Goal: Task Accomplishment & Management: Manage account settings

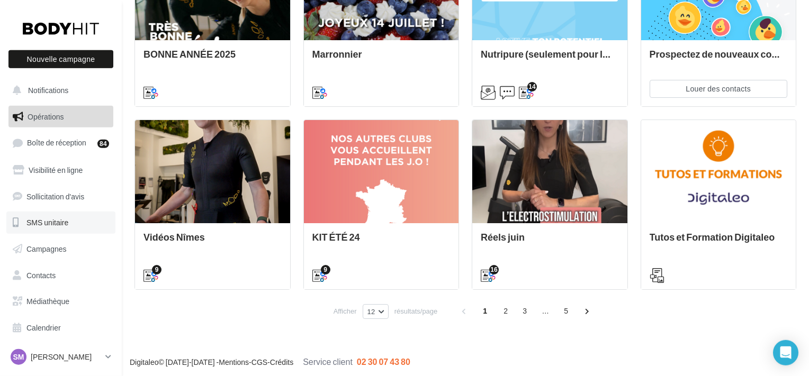
scroll to position [555, 0]
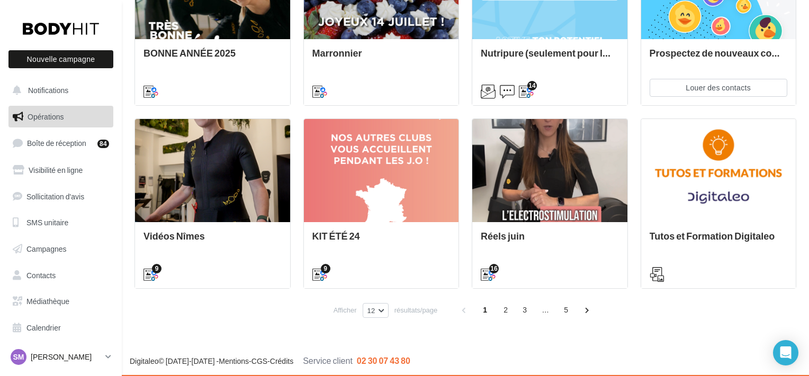
click at [69, 357] on p "[PERSON_NAME]" at bounding box center [66, 357] width 70 height 11
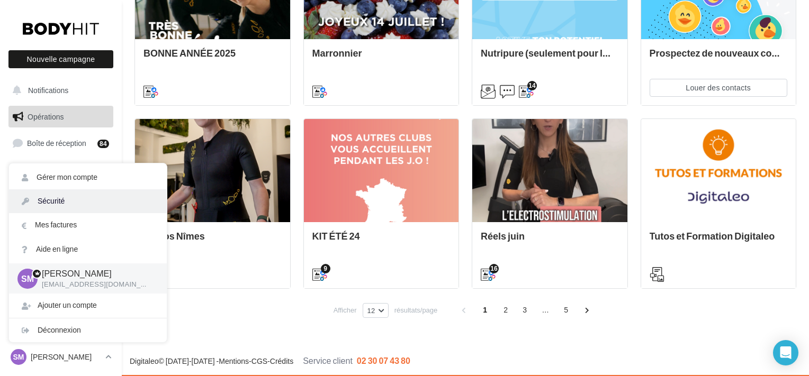
click at [53, 202] on link "Sécurité" at bounding box center [88, 202] width 158 height 24
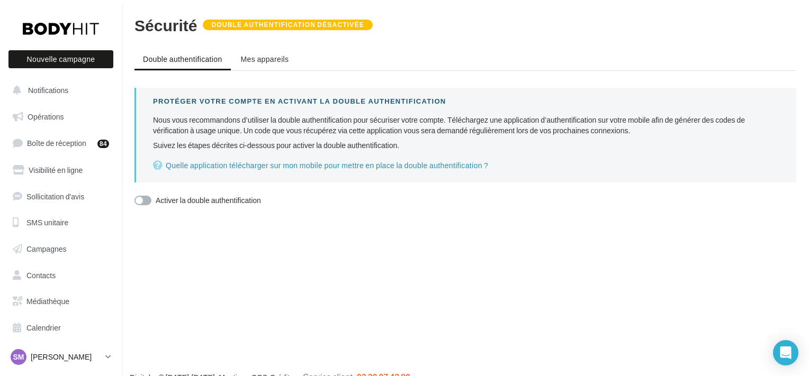
click at [68, 356] on p "[PERSON_NAME]" at bounding box center [66, 357] width 70 height 11
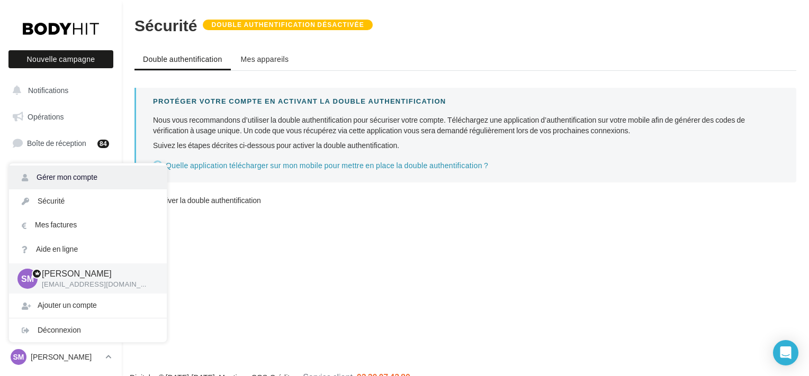
click at [130, 186] on link "Gérer mon compte" at bounding box center [88, 178] width 158 height 24
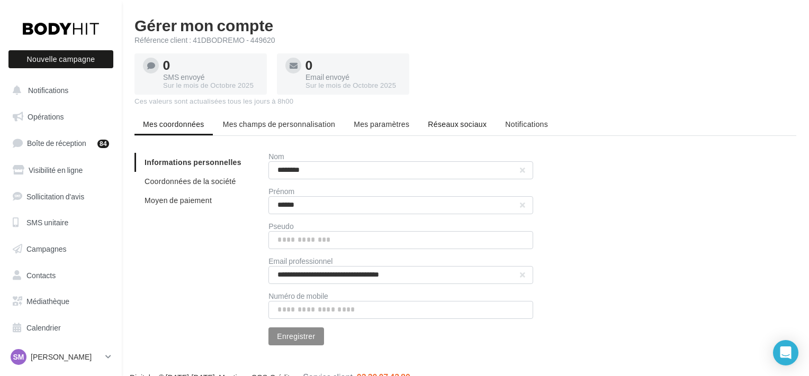
click at [452, 124] on span "Réseaux sociaux" at bounding box center [457, 124] width 59 height 9
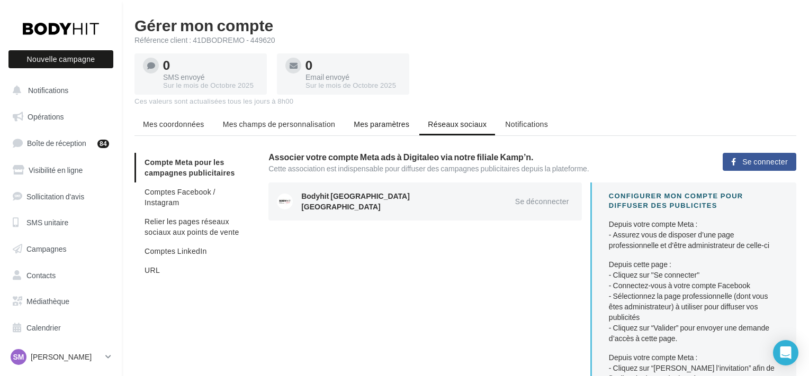
click at [371, 126] on span "Mes paramètres" at bounding box center [382, 124] width 56 height 9
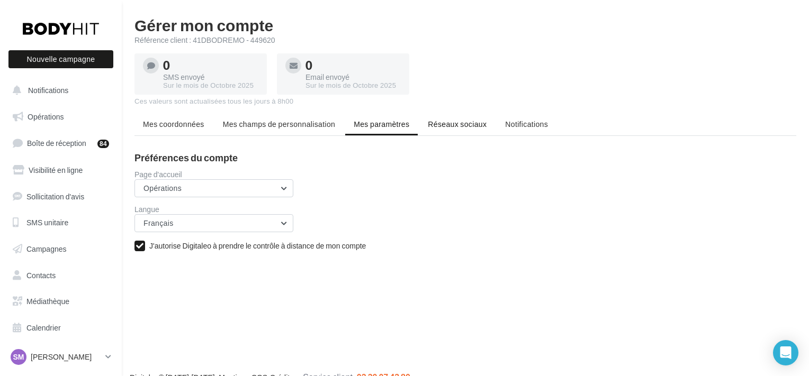
click at [472, 124] on span "Réseaux sociaux" at bounding box center [457, 124] width 59 height 9
